Goal: Check status: Check status

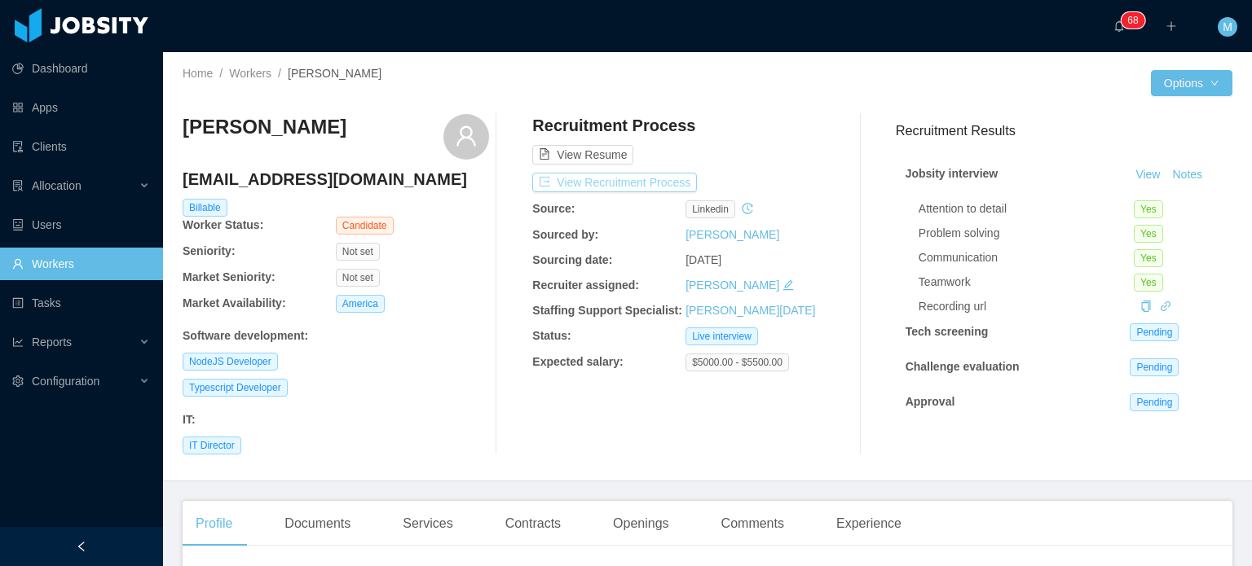
click at [625, 174] on button "View Recruitment Process" at bounding box center [614, 183] width 165 height 20
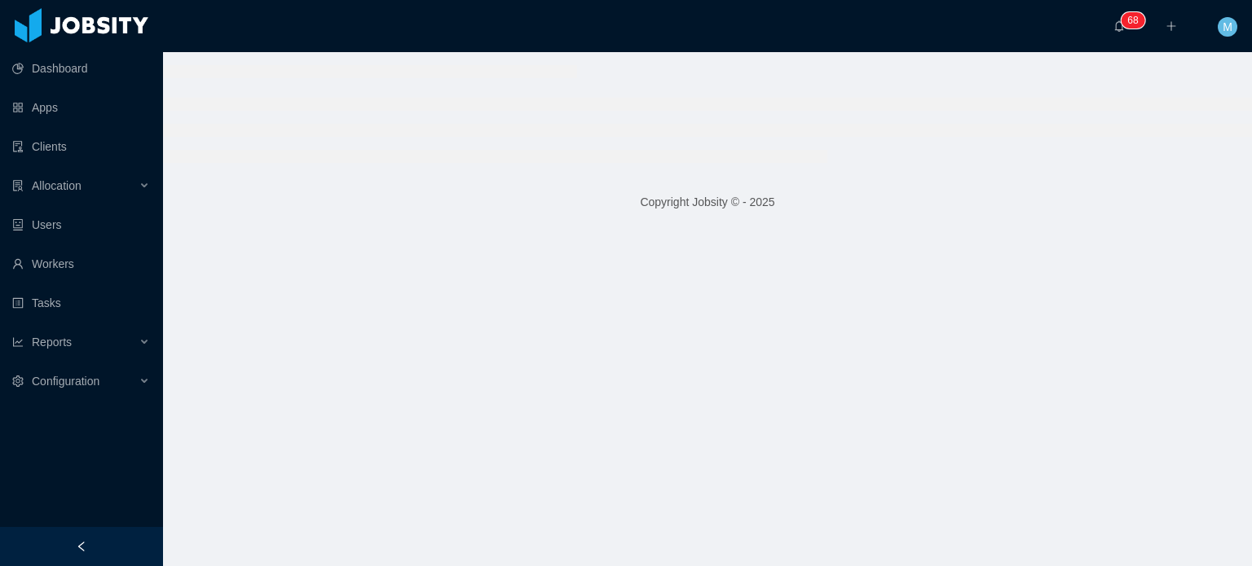
click at [626, 194] on footer "Copyright Jobsity © - 2025" at bounding box center [707, 202] width 1089 height 56
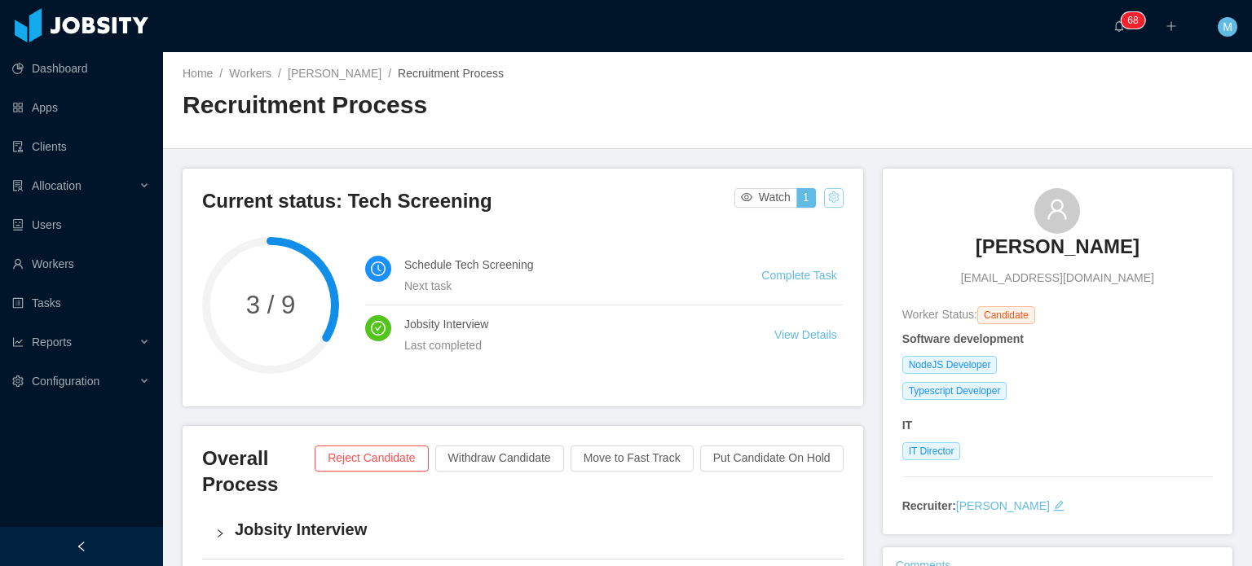
click at [827, 195] on button "button" at bounding box center [834, 198] width 20 height 20
click at [801, 245] on div "Change status" at bounding box center [790, 249] width 73 height 18
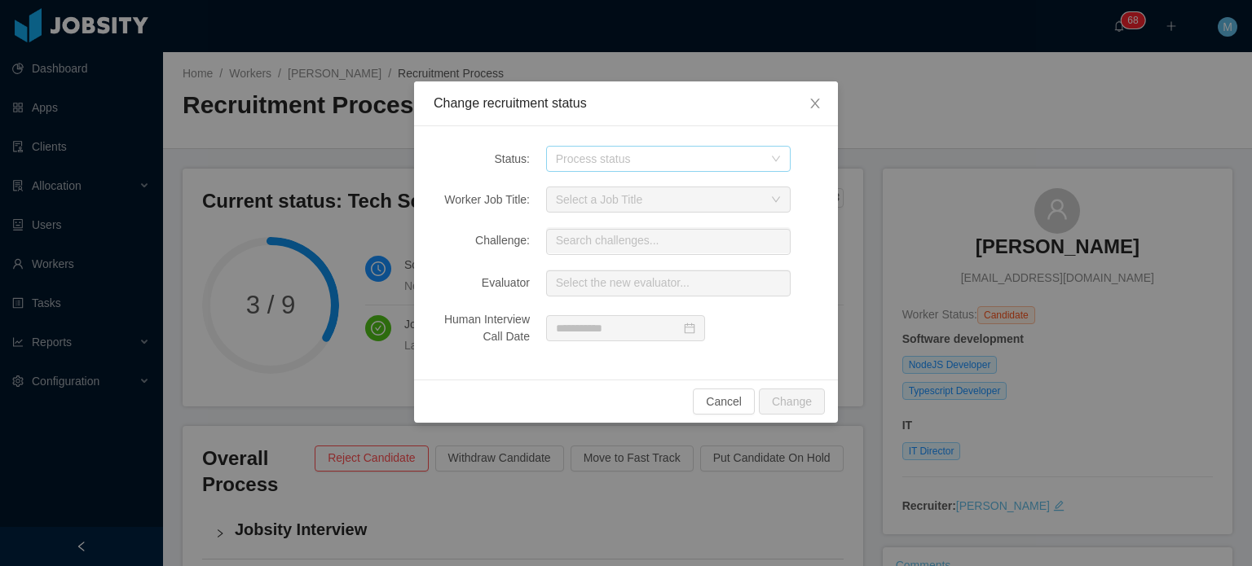
click at [590, 154] on div "Process status" at bounding box center [659, 159] width 207 height 16
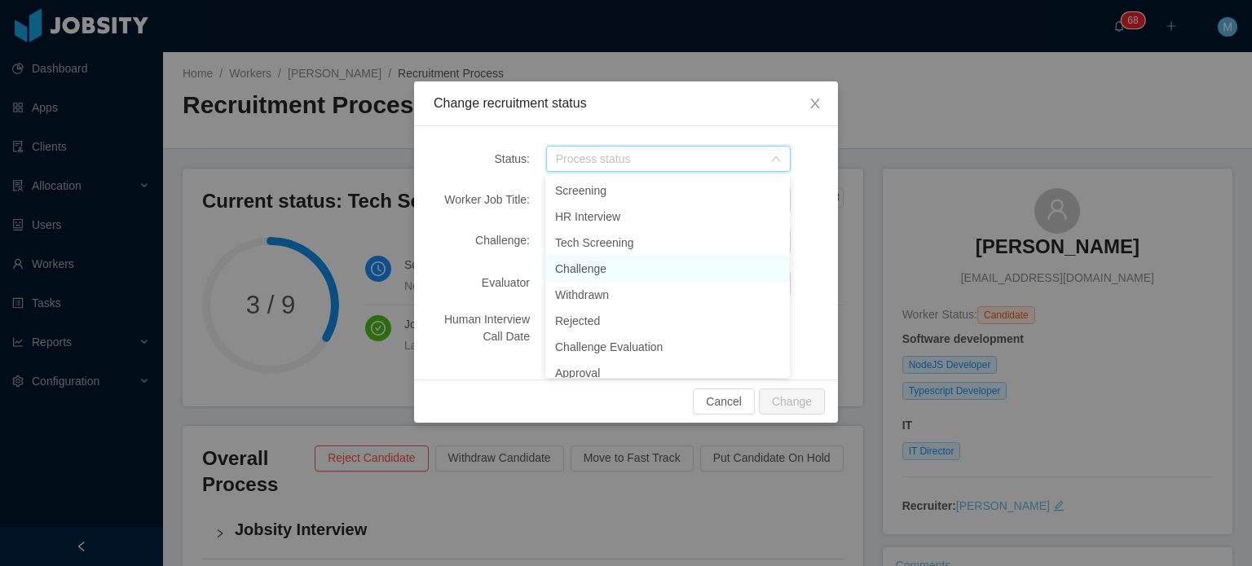
click at [639, 268] on li "Challenge" at bounding box center [667, 269] width 245 height 26
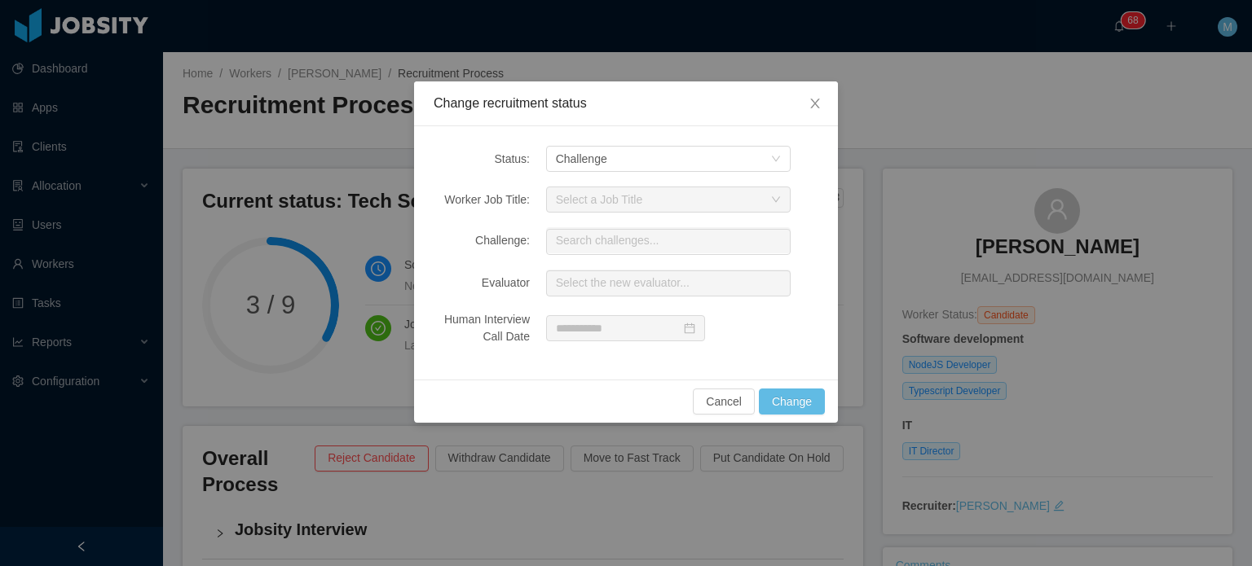
click at [789, 420] on div "Cancel Change" at bounding box center [626, 401] width 424 height 43
click at [798, 406] on button "Change" at bounding box center [792, 402] width 66 height 26
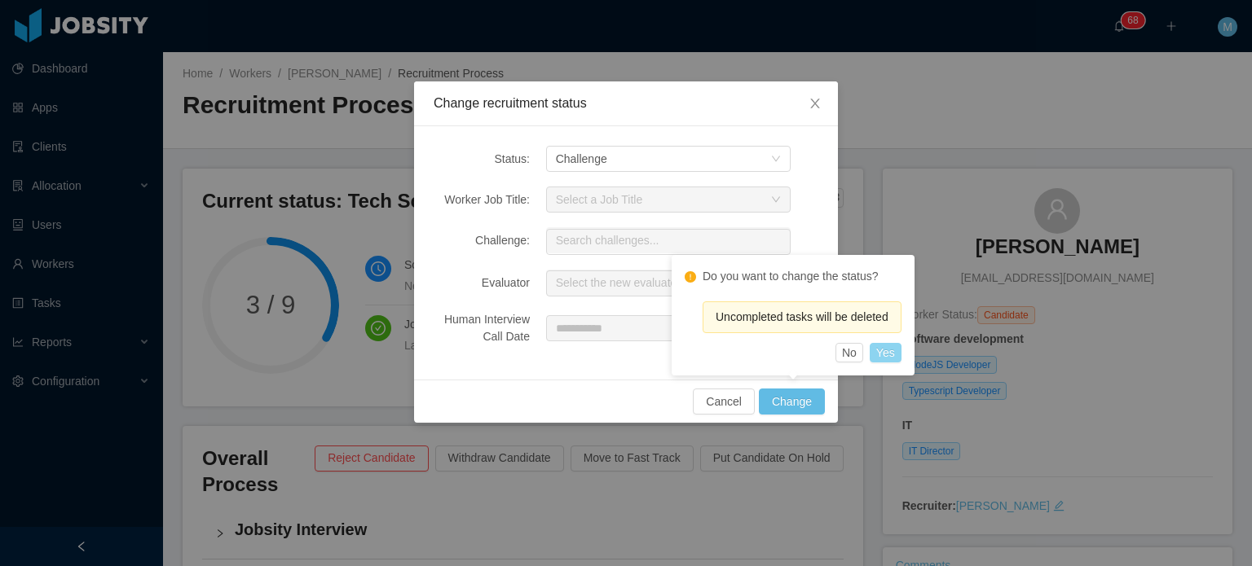
click at [893, 355] on button "Yes" at bounding box center [886, 353] width 32 height 20
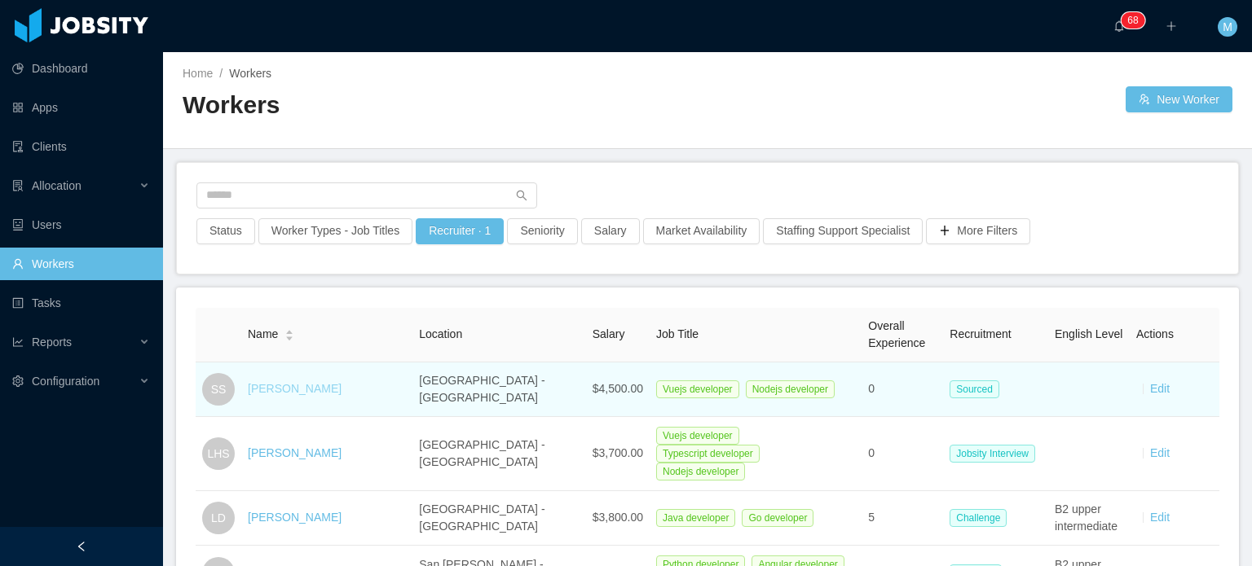
click at [299, 390] on link "[PERSON_NAME]" at bounding box center [295, 388] width 94 height 13
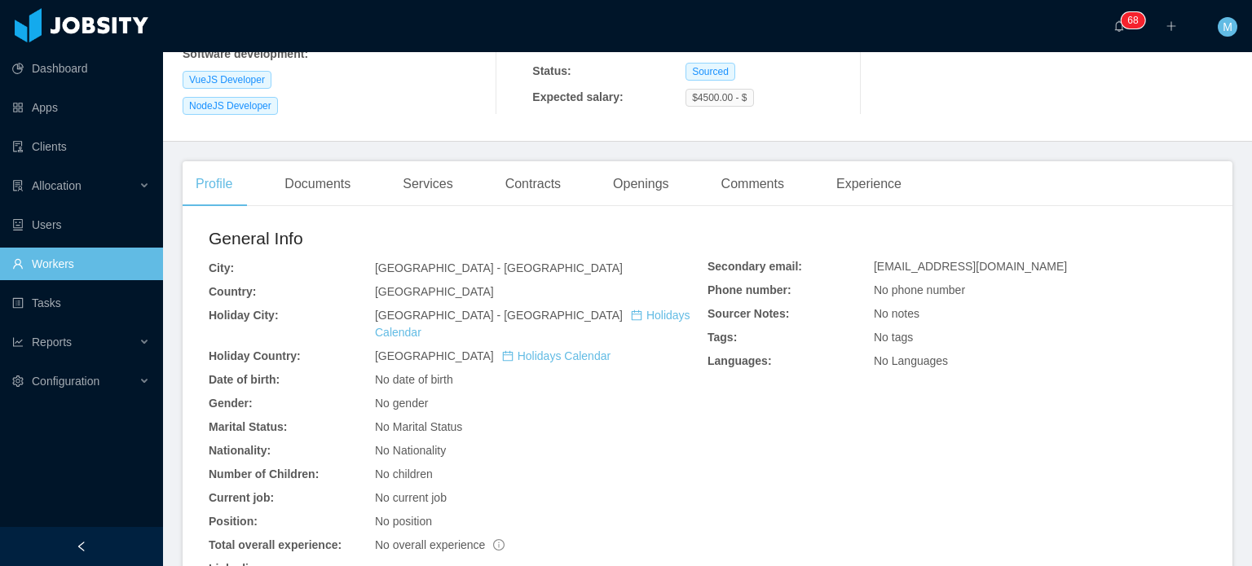
scroll to position [429, 0]
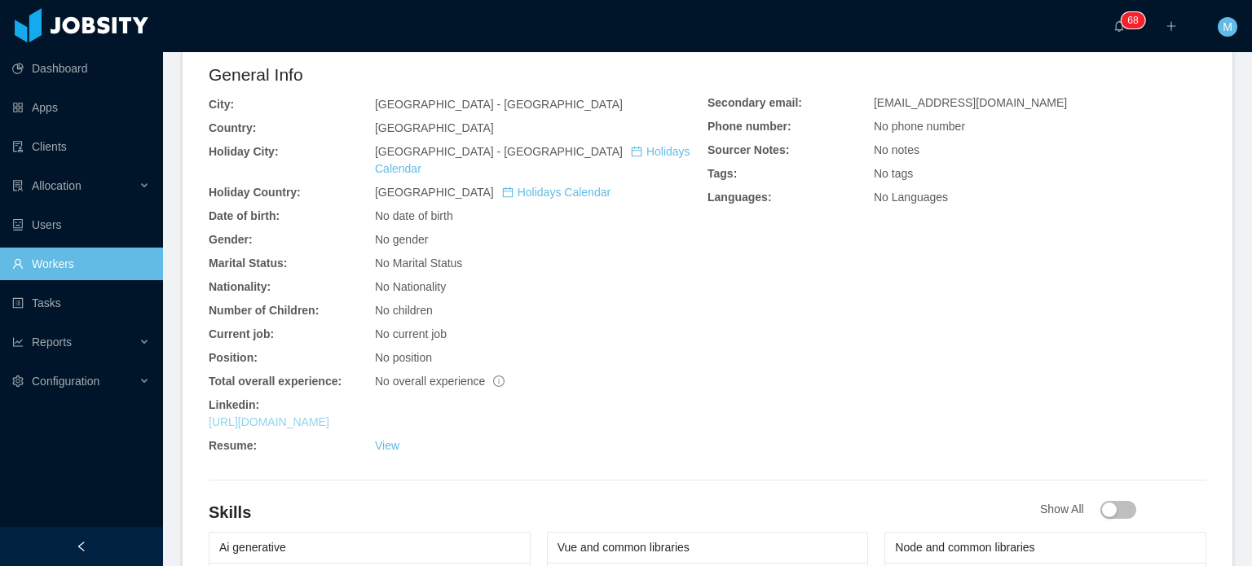
click at [329, 416] on link "https://www.linkedin.com/in/sdq-sts" at bounding box center [269, 422] width 121 height 13
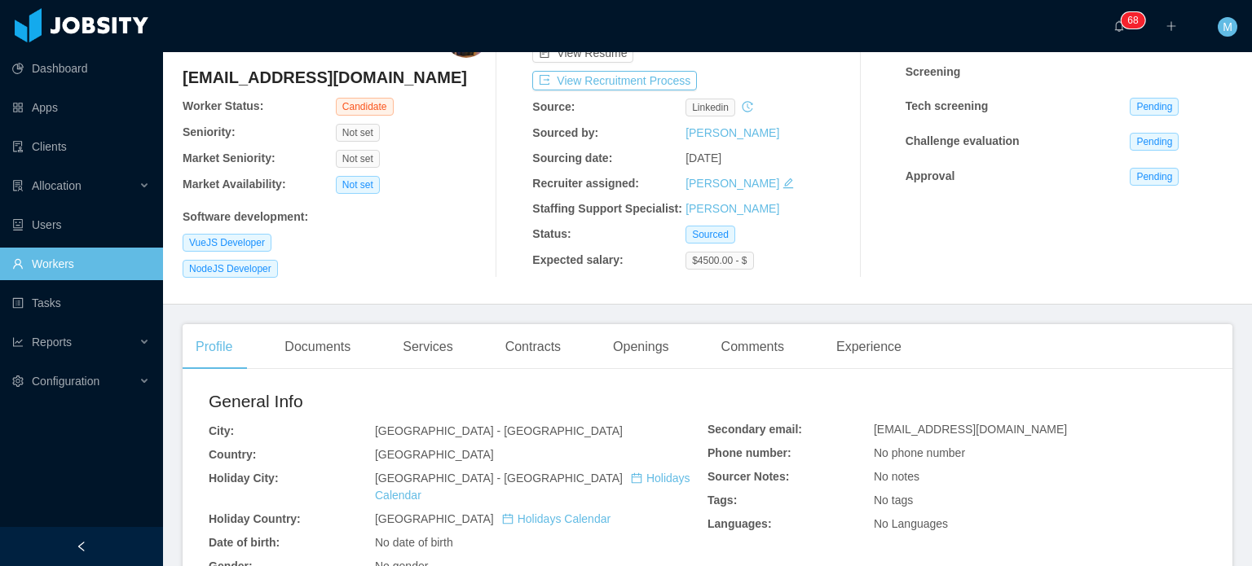
scroll to position [0, 0]
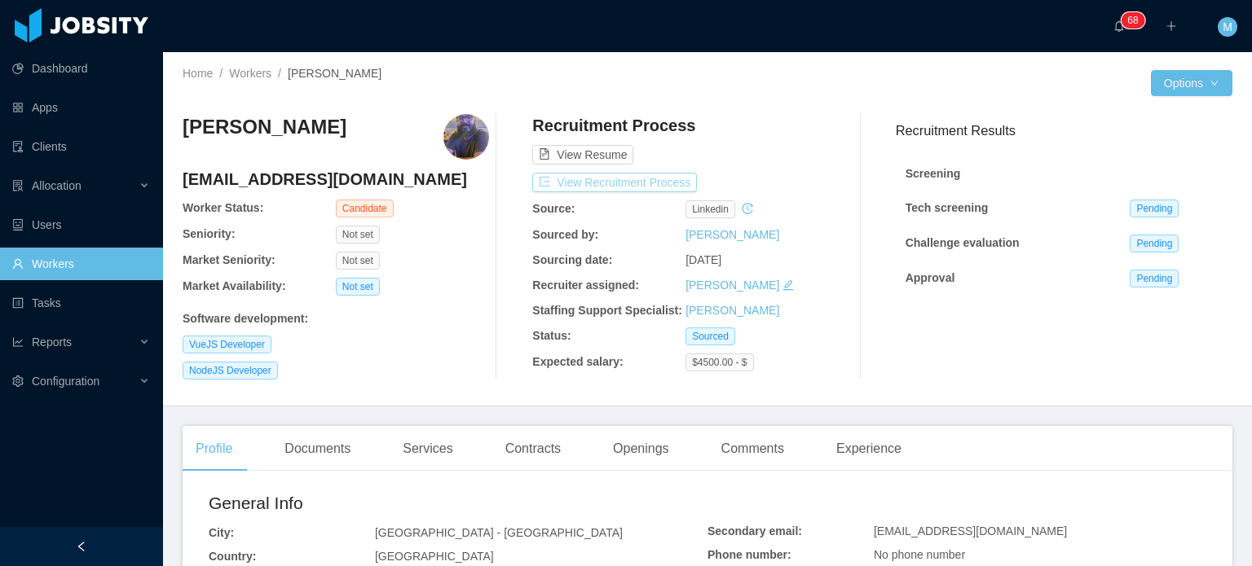
click at [628, 181] on button "View Recruitment Process" at bounding box center [614, 183] width 165 height 20
click at [313, 443] on div "Documents" at bounding box center [317, 449] width 92 height 46
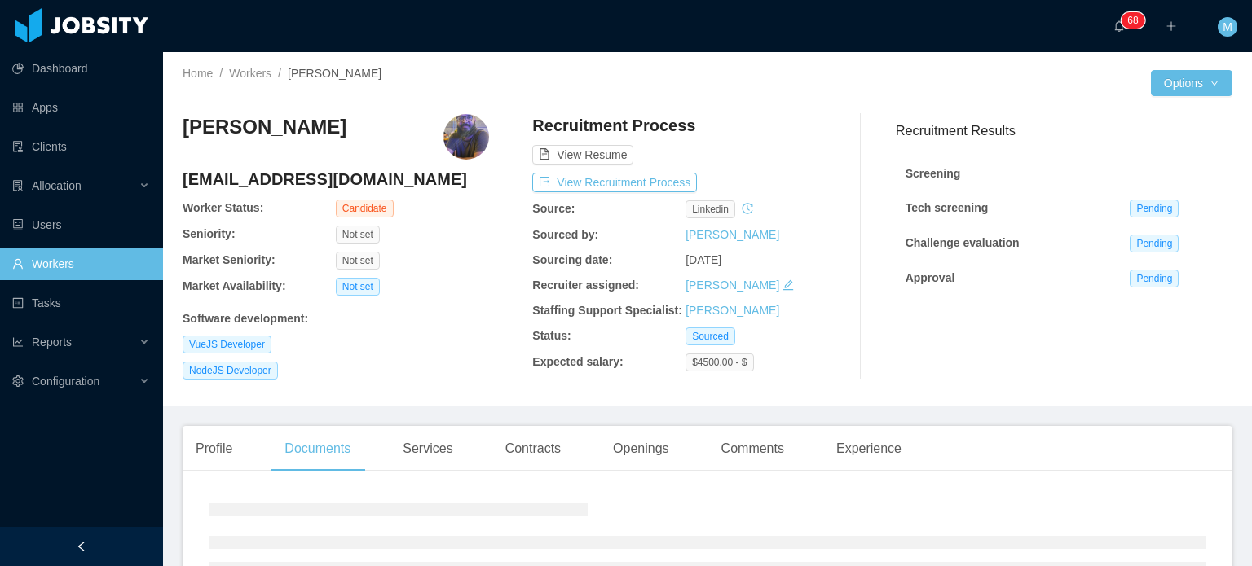
scroll to position [149, 0]
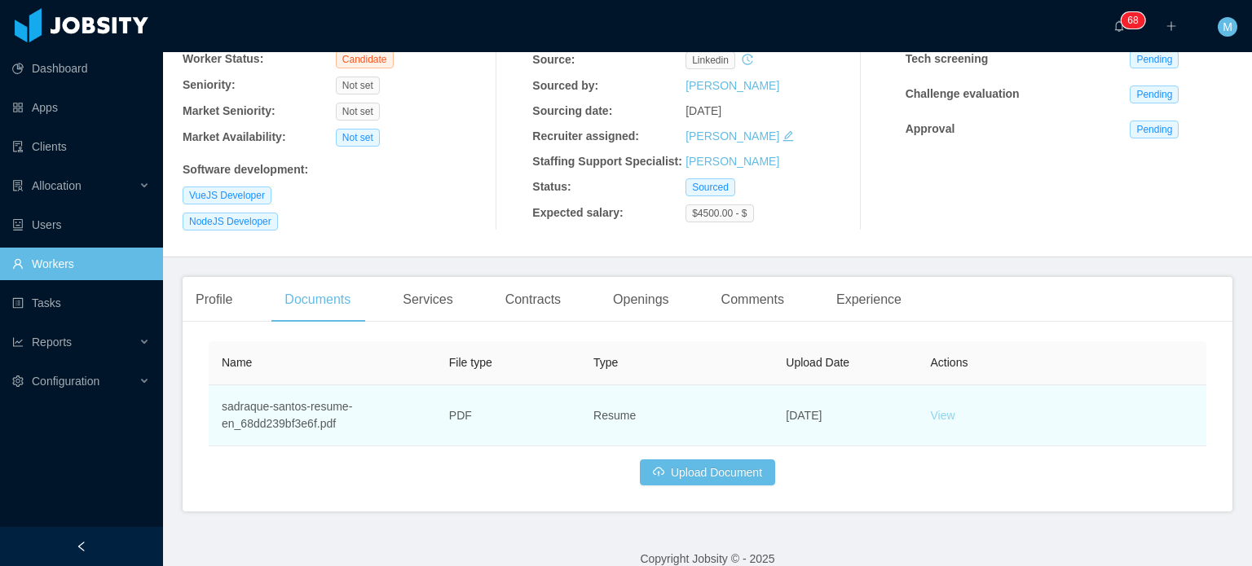
click at [942, 421] on link "View" at bounding box center [943, 415] width 24 height 13
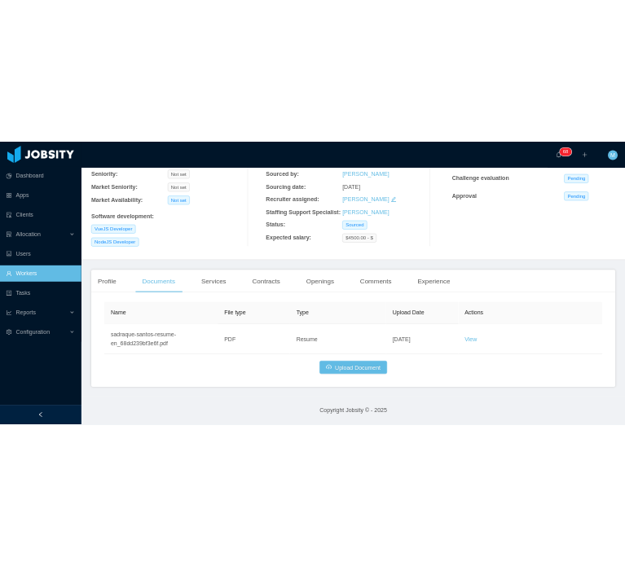
scroll to position [0, 0]
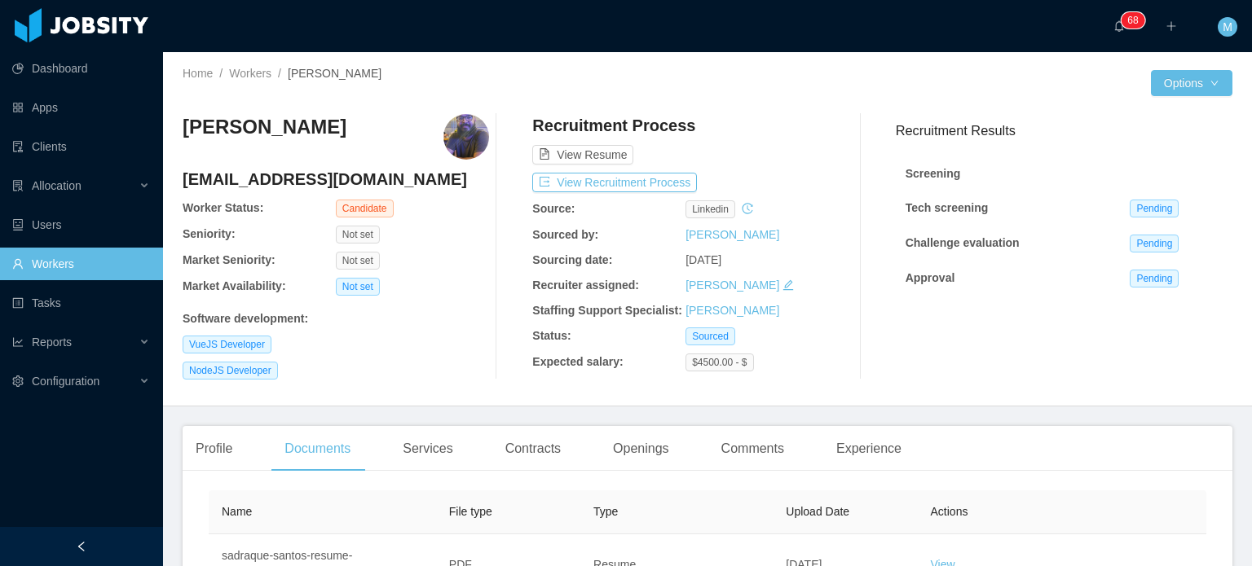
click at [466, 120] on img at bounding box center [466, 137] width 46 height 46
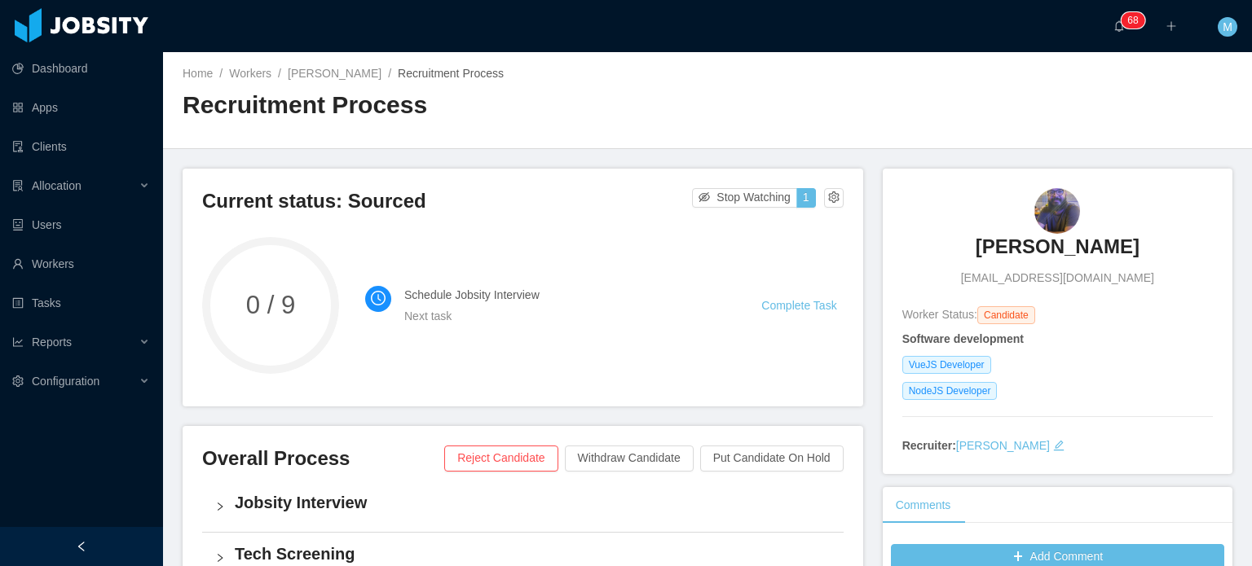
click at [1011, 291] on div "[PERSON_NAME] [EMAIL_ADDRESS][DOMAIN_NAME] Worker Status: Candidate Software de…" at bounding box center [1057, 321] width 311 height 267
drag, startPoint x: 992, startPoint y: 10, endPoint x: 910, endPoint y: 85, distance: 111.3
click at [910, 85] on div "Home / Workers / [PERSON_NAME] / Recruitment Process / Recruitment Process" at bounding box center [707, 100] width 1089 height 97
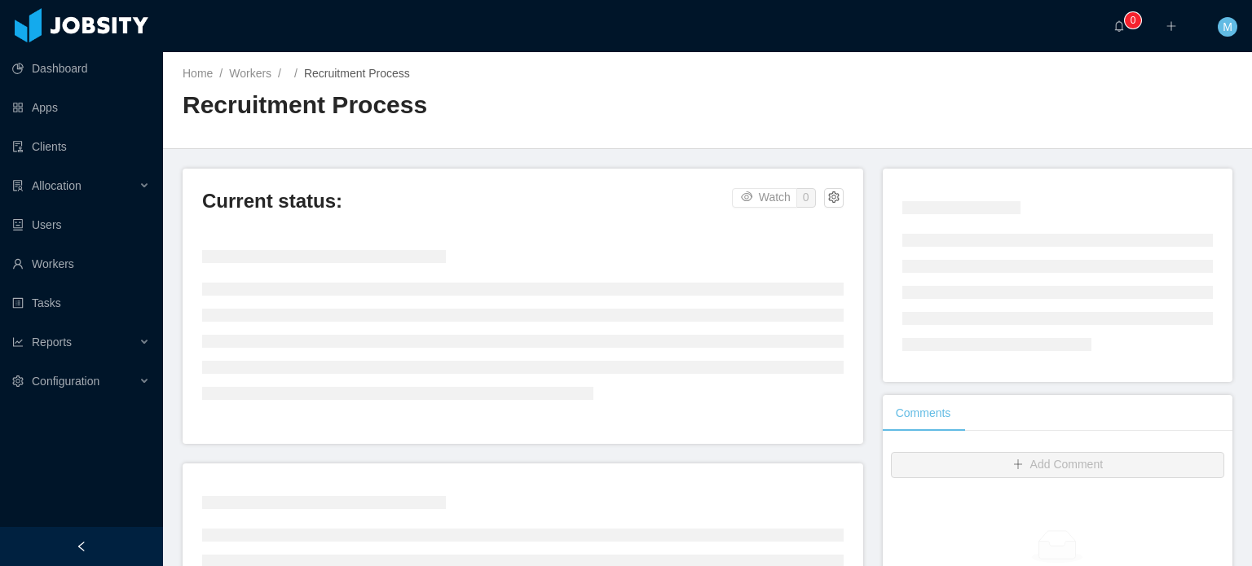
scroll to position [70, 0]
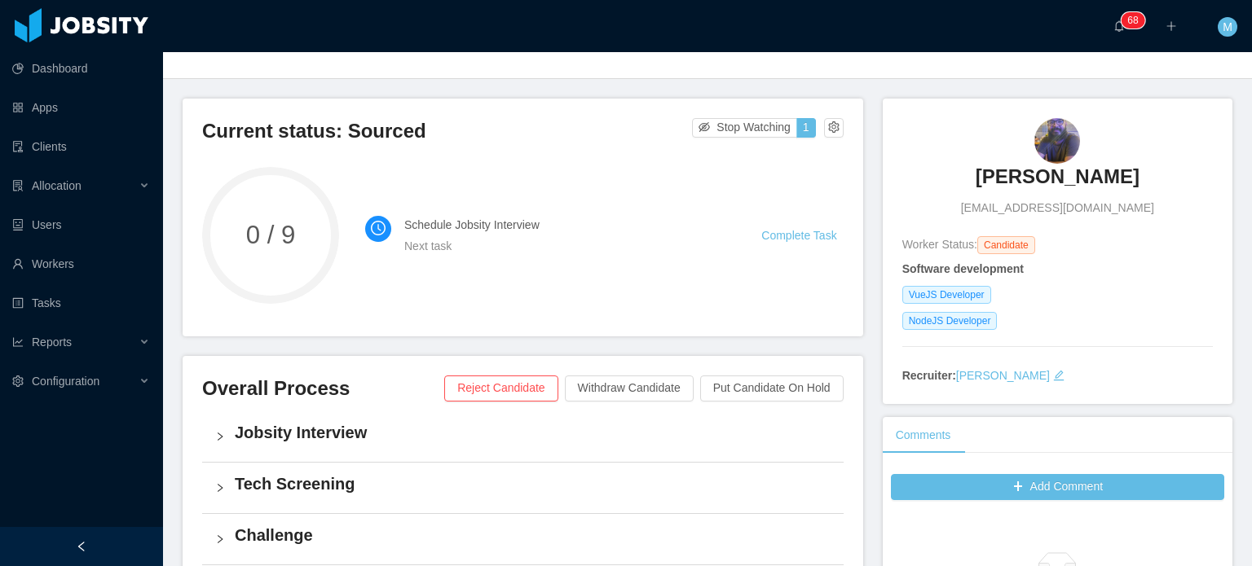
click at [941, 0] on div "··· 0 1 2 3 4 5 6 7 8 9 0 1 2 3 4 5 6 7 8 9 0 1 2 3 4 5 6 7 8 9 0 1 2 3 4 5 6 7…" at bounding box center [625, 26] width 1255 height 52
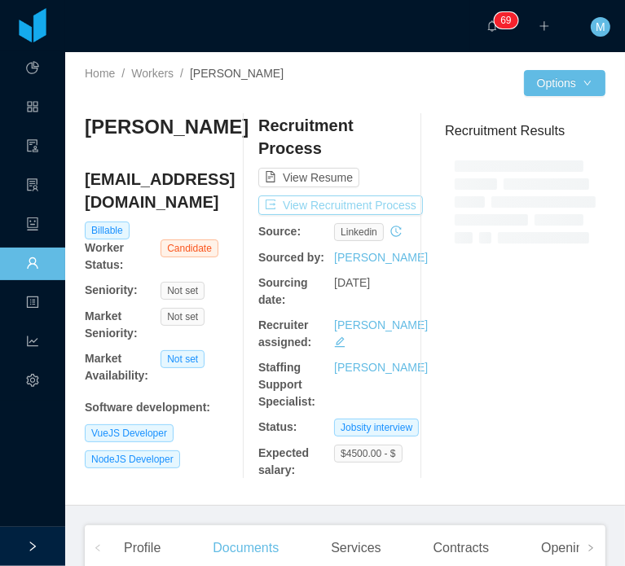
click at [304, 205] on button "View Recruitment Process" at bounding box center [340, 206] width 165 height 20
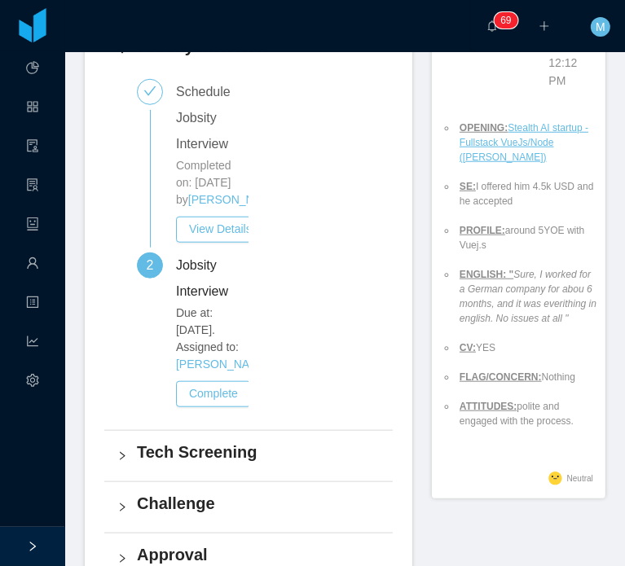
scroll to position [518, 0]
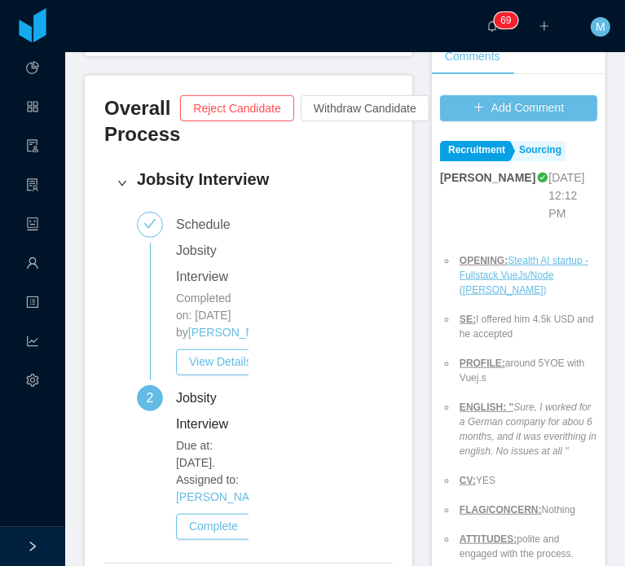
drag, startPoint x: 249, startPoint y: 312, endPoint x: -306, endPoint y: 473, distance: 577.8
click at [0, 473] on html "Dashboard Apps Clients Allocation Users Workers Tasks Reports Configuration ···…" at bounding box center [312, 283] width 625 height 566
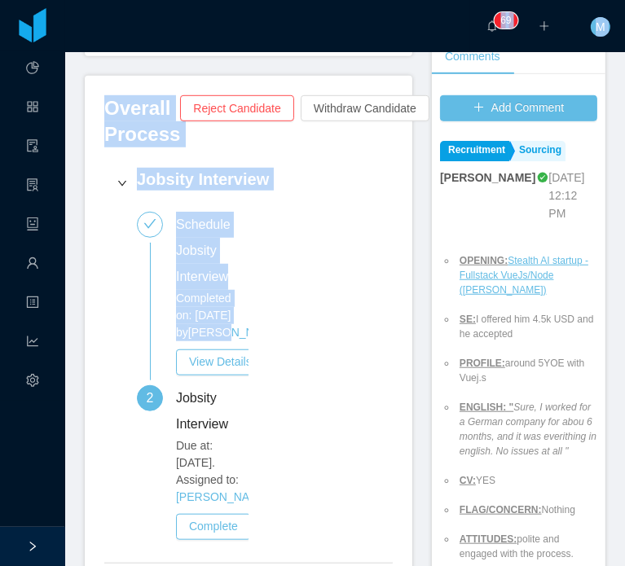
click at [308, 279] on div "Schedule Jobsity Interview Completed on: [DATE] by [PERSON_NAME] View Details 2…" at bounding box center [248, 381] width 262 height 338
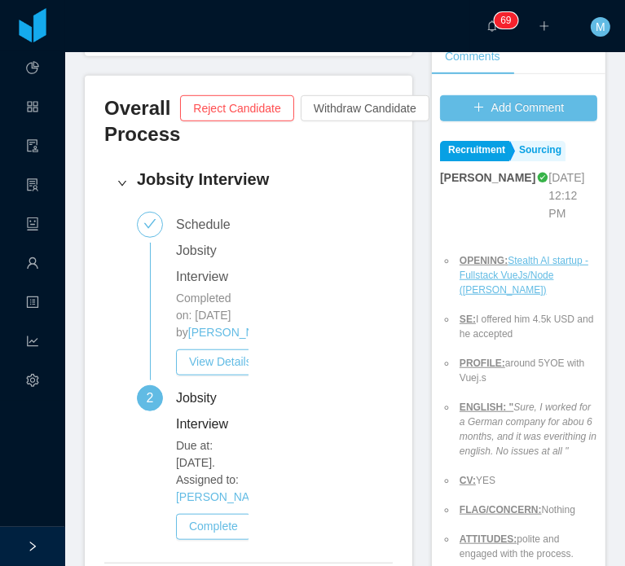
click at [117, 178] on icon "icon: right" at bounding box center [122, 183] width 10 height 10
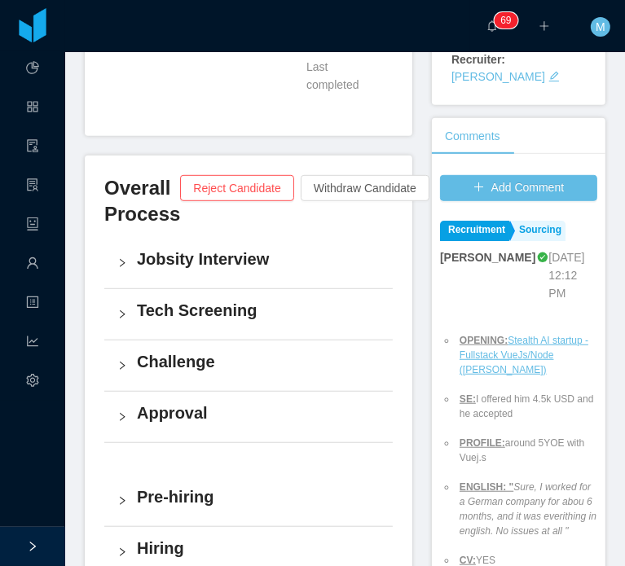
scroll to position [0, 0]
